Goal: Task Accomplishment & Management: Manage account settings

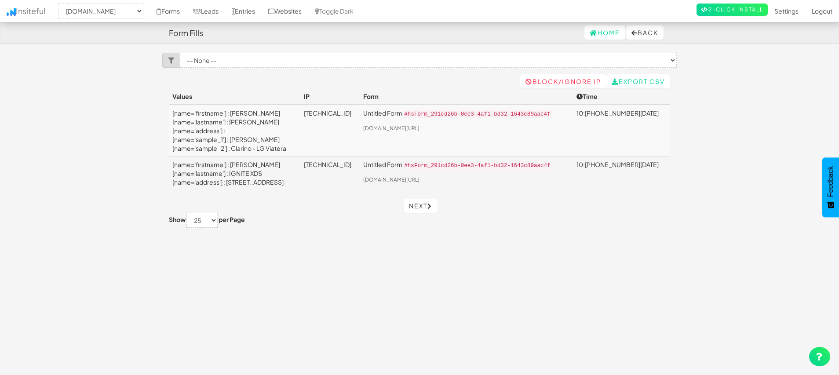
select select "2428"
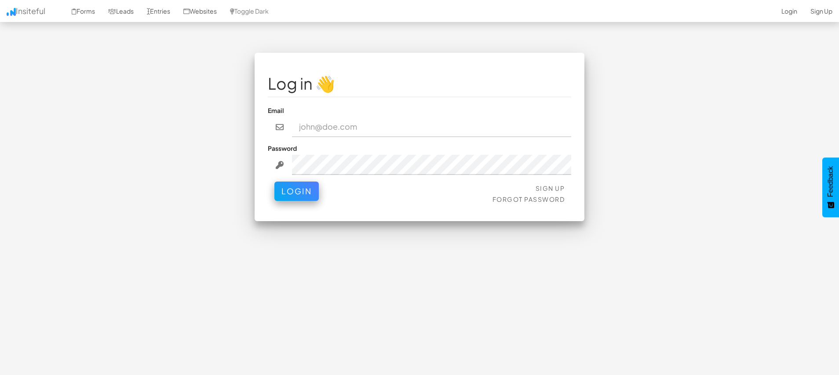
click at [372, 121] on input "email" at bounding box center [432, 127] width 280 height 20
type input "[EMAIL_ADDRESS][DOMAIN_NAME]"
click at [275, 182] on button "Login" at bounding box center [297, 191] width 44 height 19
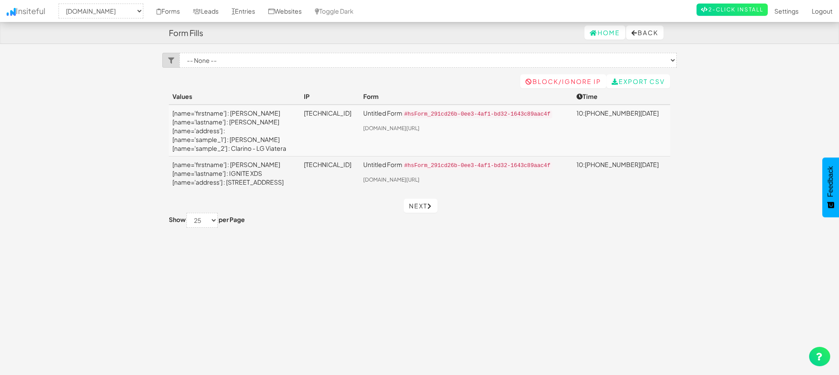
select select "2428"
